Goal: Task Accomplishment & Management: Manage account settings

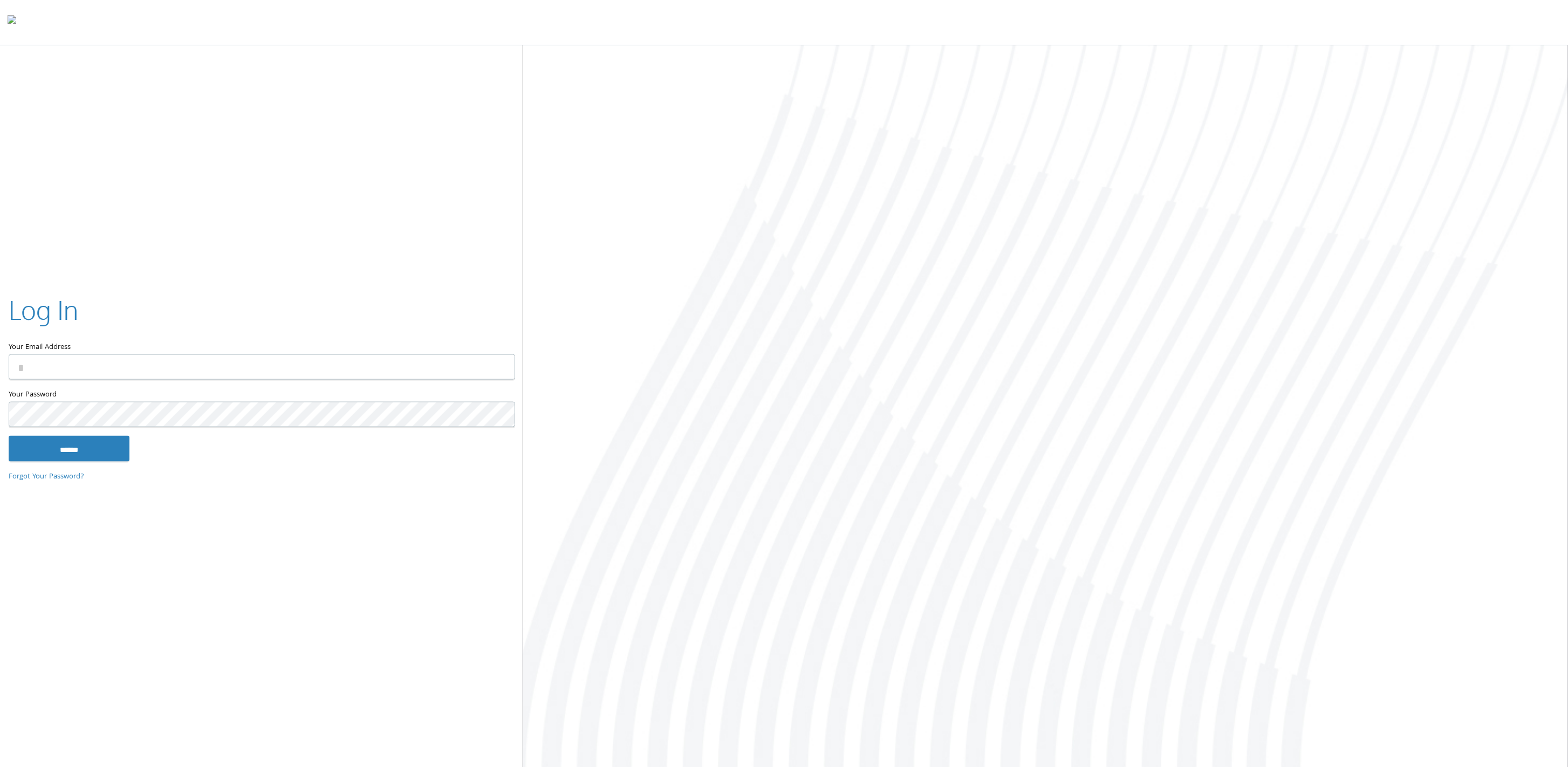
click at [73, 369] on input "Your Email Address" at bounding box center [261, 367] width 506 height 26
type input "**********"
click at [50, 452] on input "******" at bounding box center [68, 448] width 121 height 26
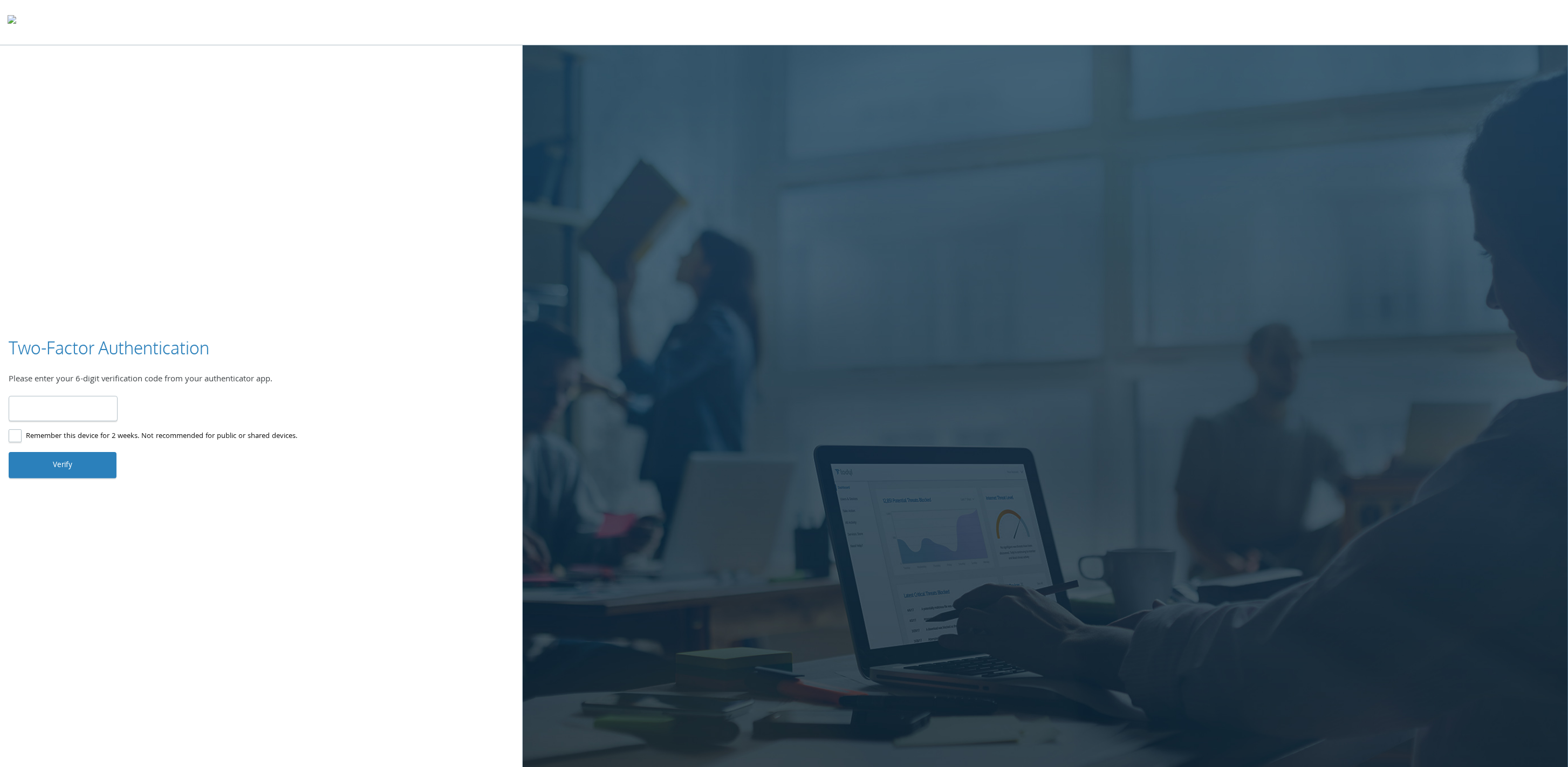
type input "******"
